Goal: Information Seeking & Learning: Learn about a topic

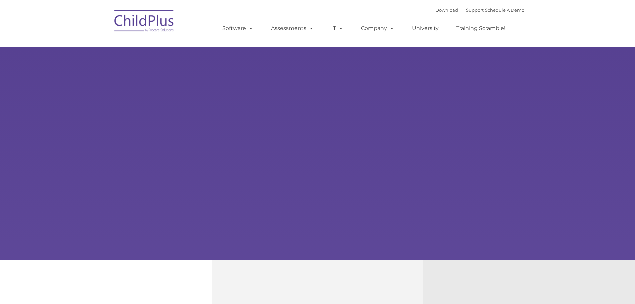
select select "MEDIUM"
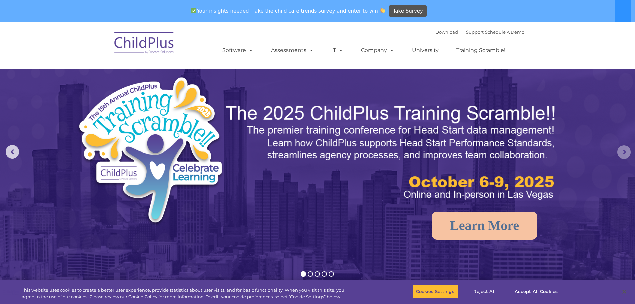
click at [623, 150] on rs-arrow at bounding box center [623, 151] width 13 height 13
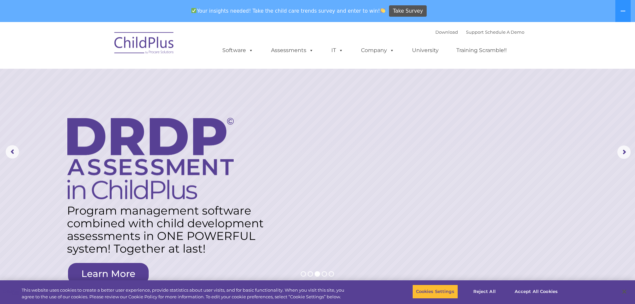
click at [138, 47] on img at bounding box center [144, 43] width 67 height 33
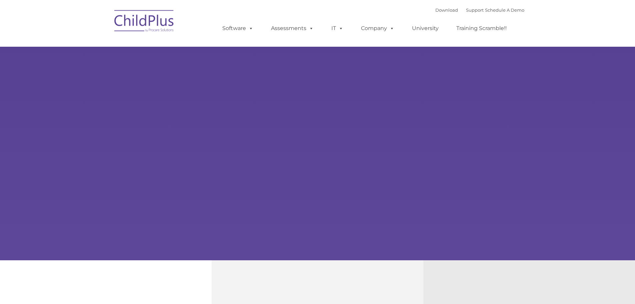
type input ""
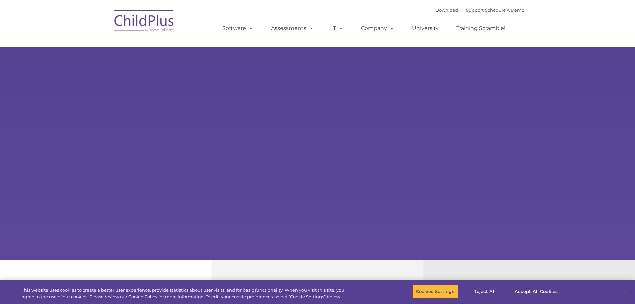
select select "MEDIUM"
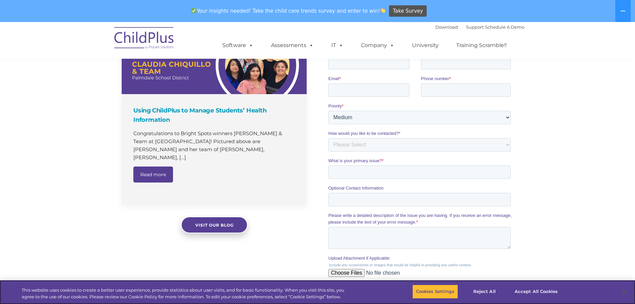
scroll to position [437, 0]
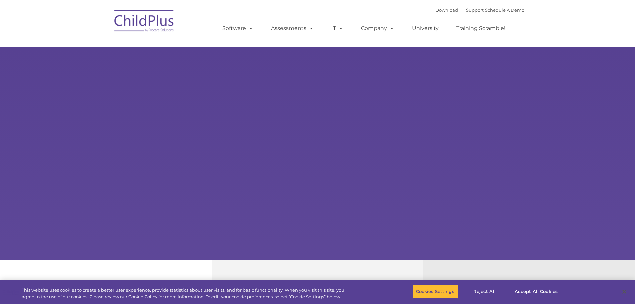
type input ""
select select "MEDIUM"
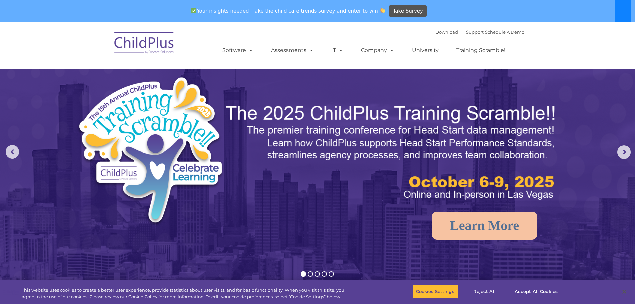
click at [619, 9] on button at bounding box center [622, 11] width 15 height 22
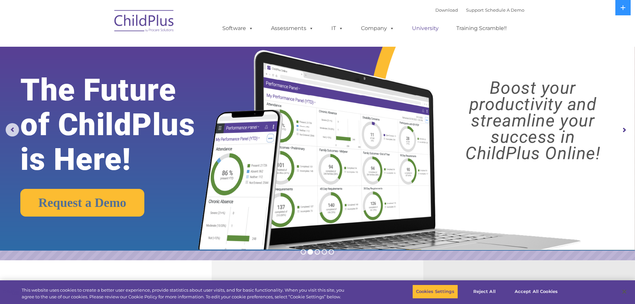
click at [427, 29] on link "University" at bounding box center [425, 28] width 40 height 13
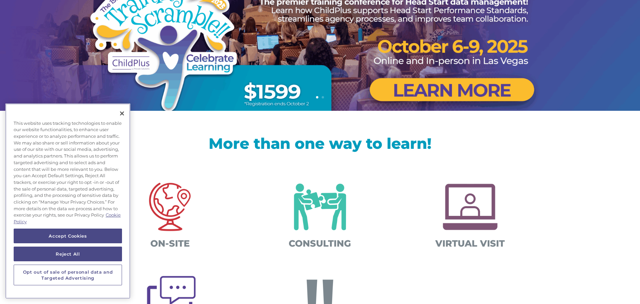
scroll to position [107, 0]
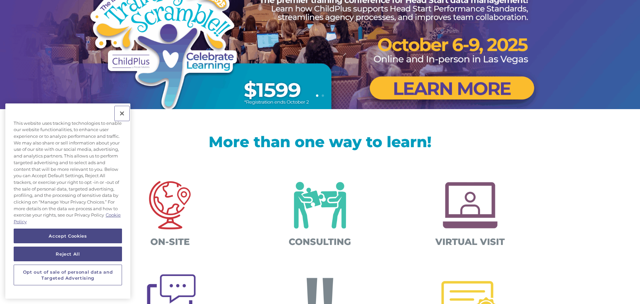
click at [121, 113] on button "Close" at bounding box center [122, 113] width 15 height 15
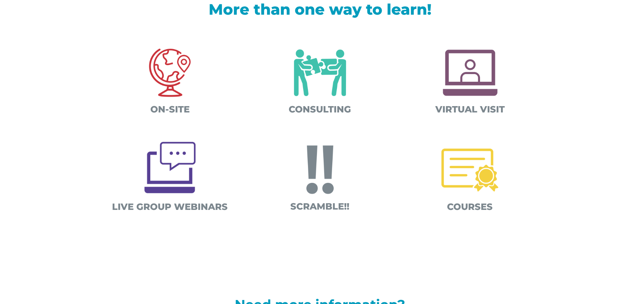
scroll to position [240, 0]
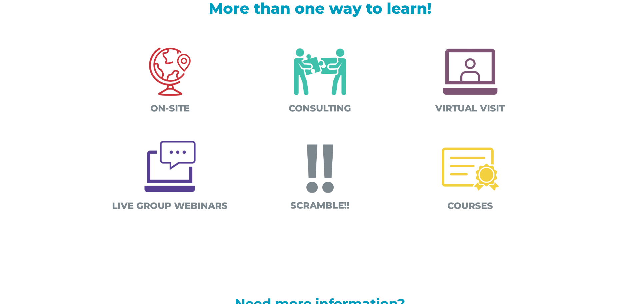
click at [454, 197] on img at bounding box center [470, 169] width 70 height 70
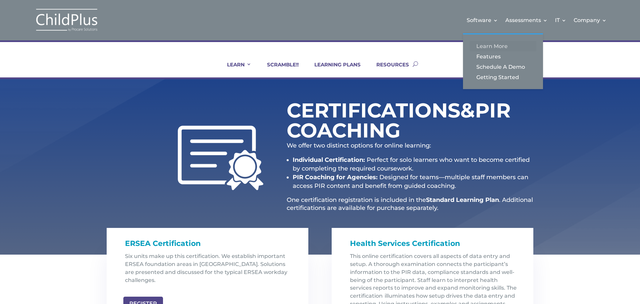
click at [491, 46] on link "Learn More" at bounding box center [503, 46] width 67 height 10
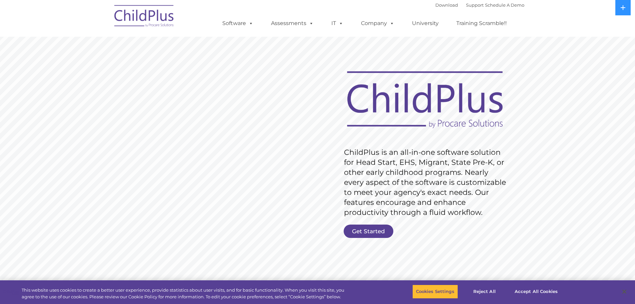
click at [138, 13] on img at bounding box center [144, 16] width 67 height 33
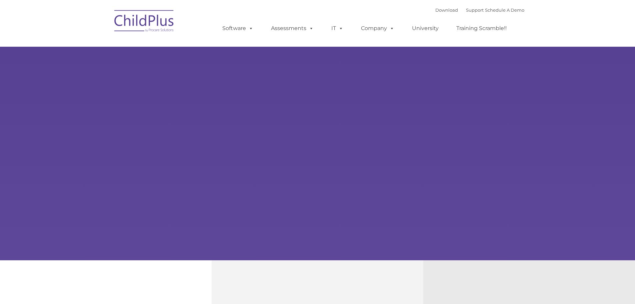
type input ""
